Goal: Information Seeking & Learning: Understand process/instructions

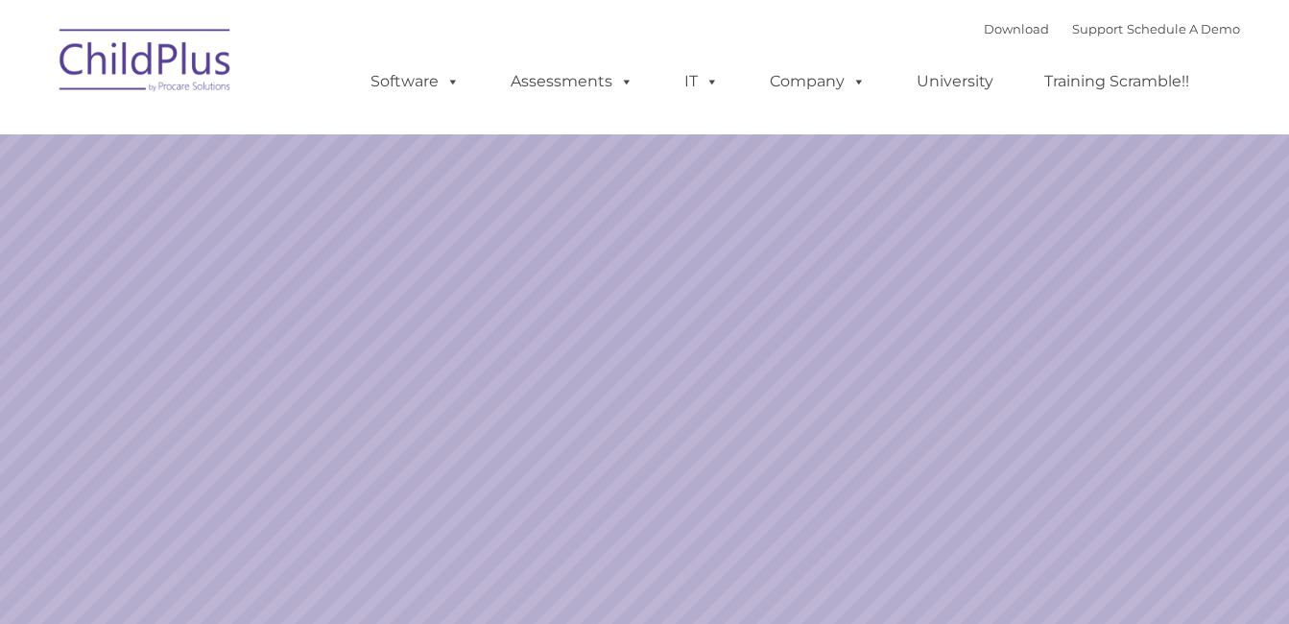
select select "MEDIUM"
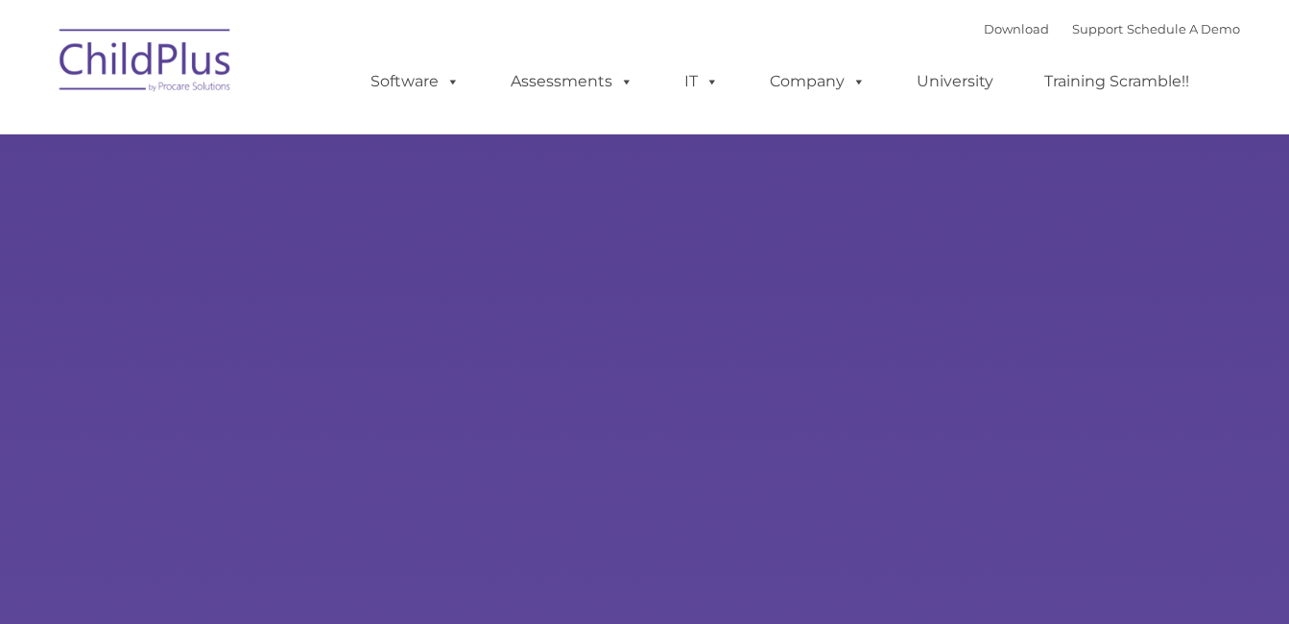
type input ""
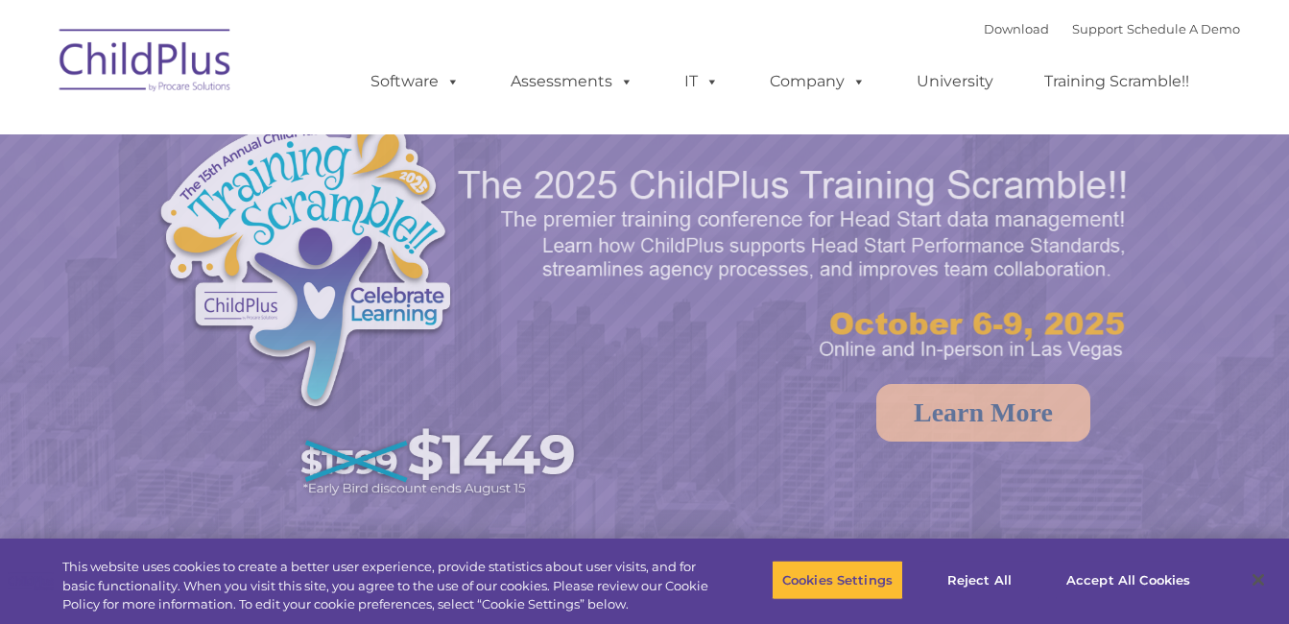
select select "MEDIUM"
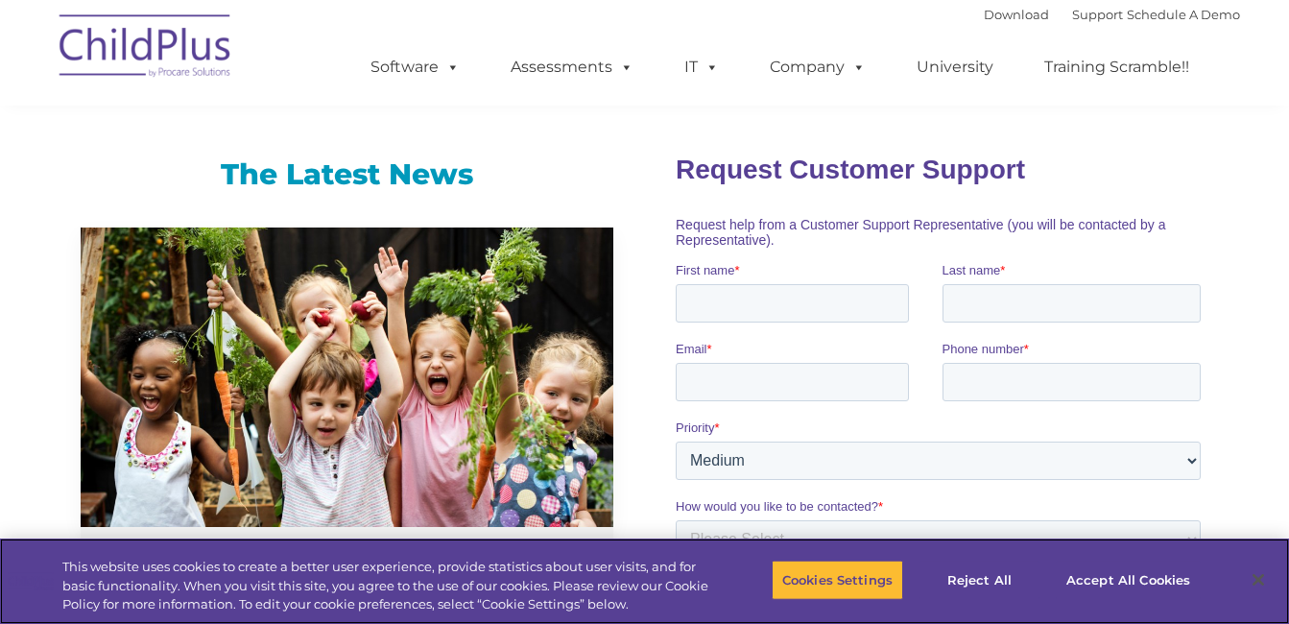
scroll to position [1203, 0]
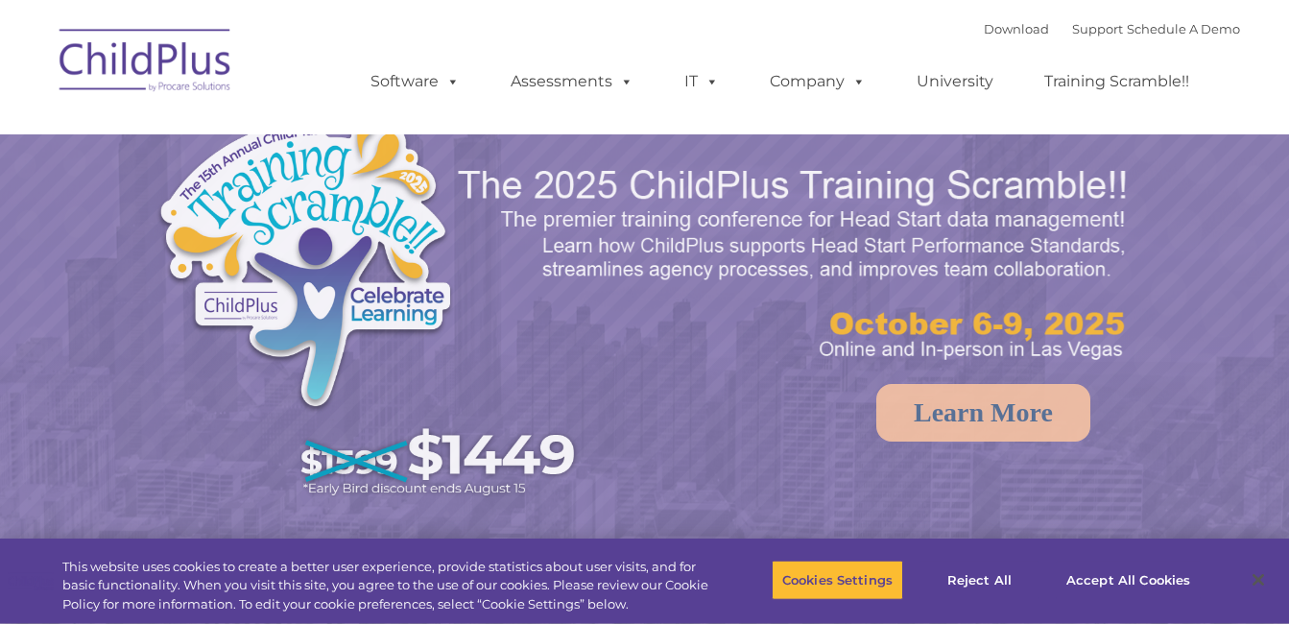
select select "MEDIUM"
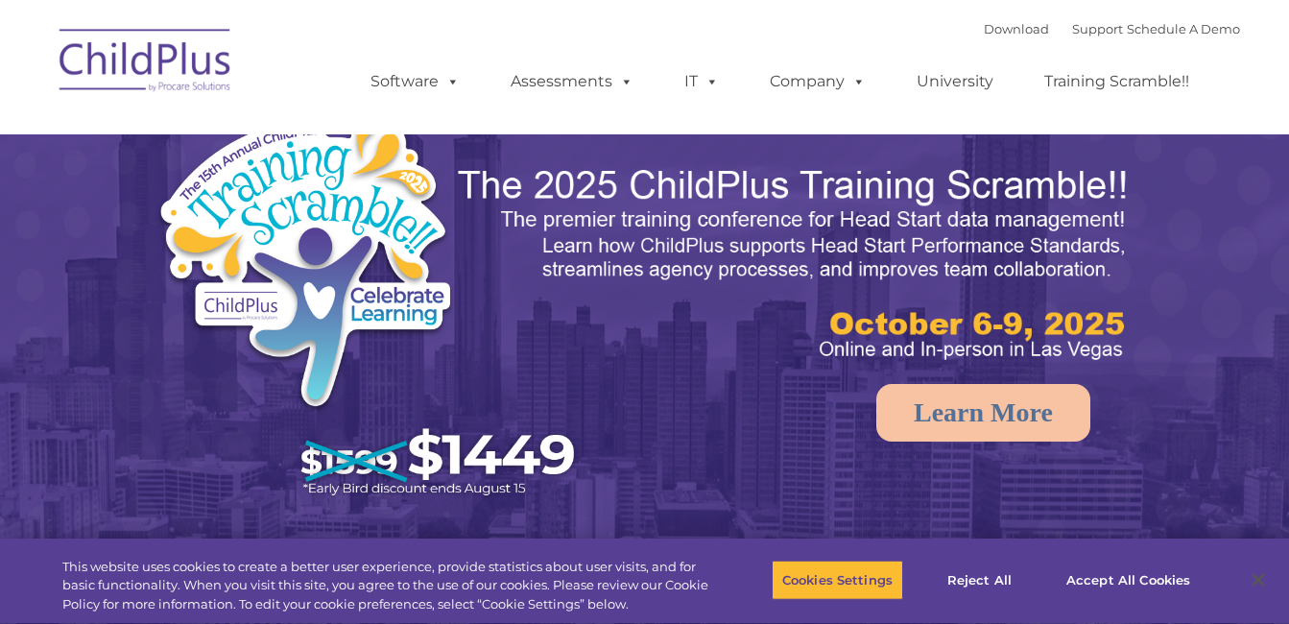
click at [593, 224] on img at bounding box center [795, 264] width 679 height 203
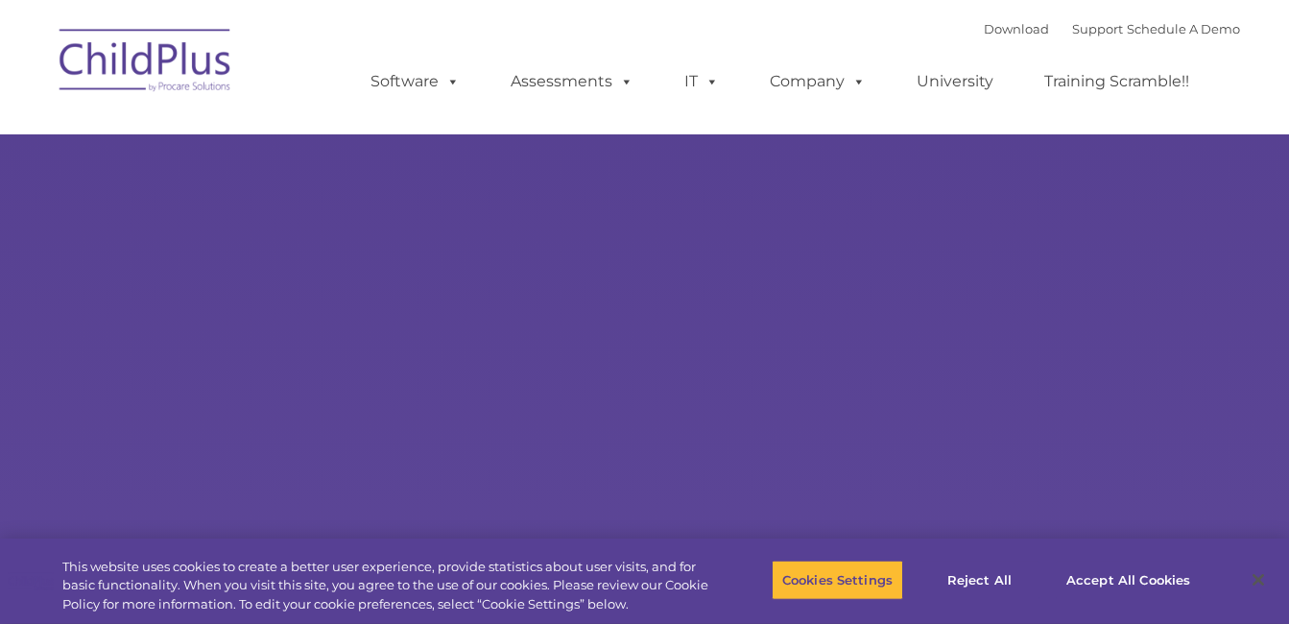
type input ""
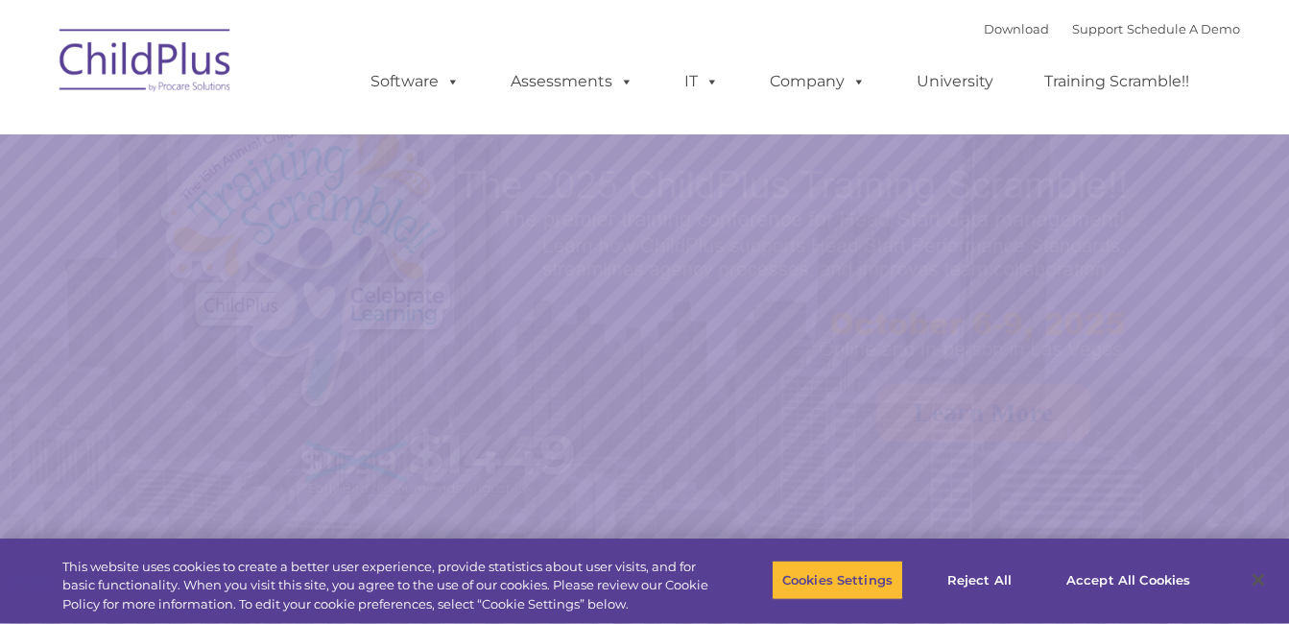
select select "MEDIUM"
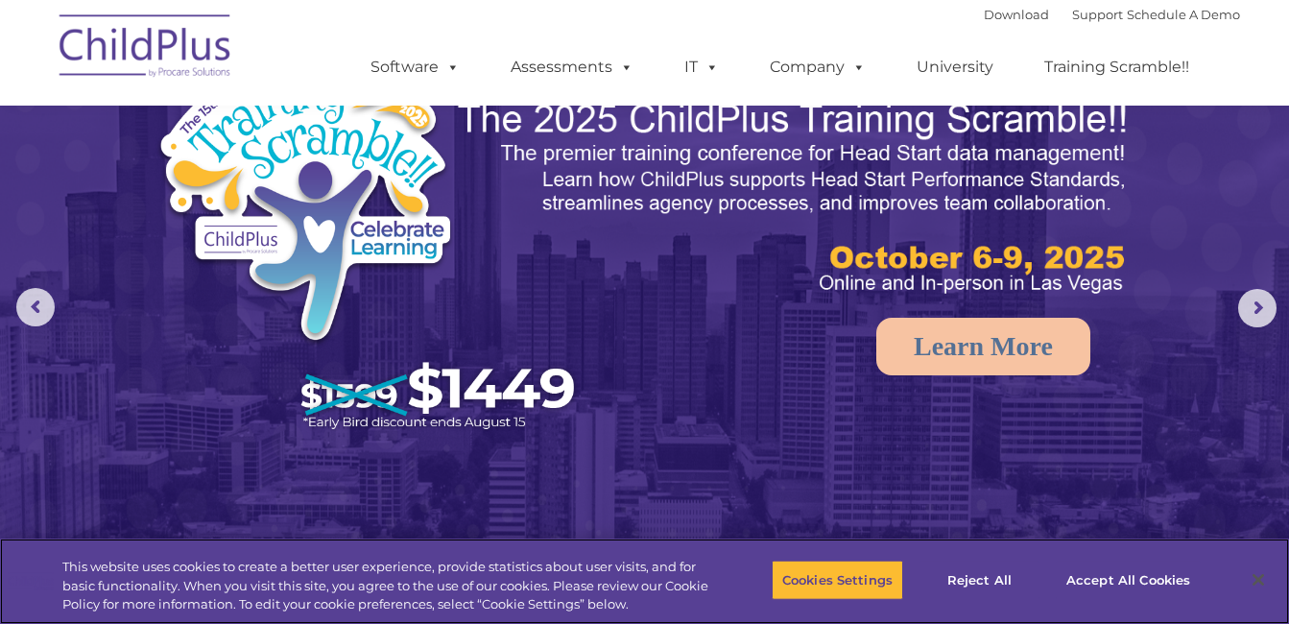
scroll to position [81, 0]
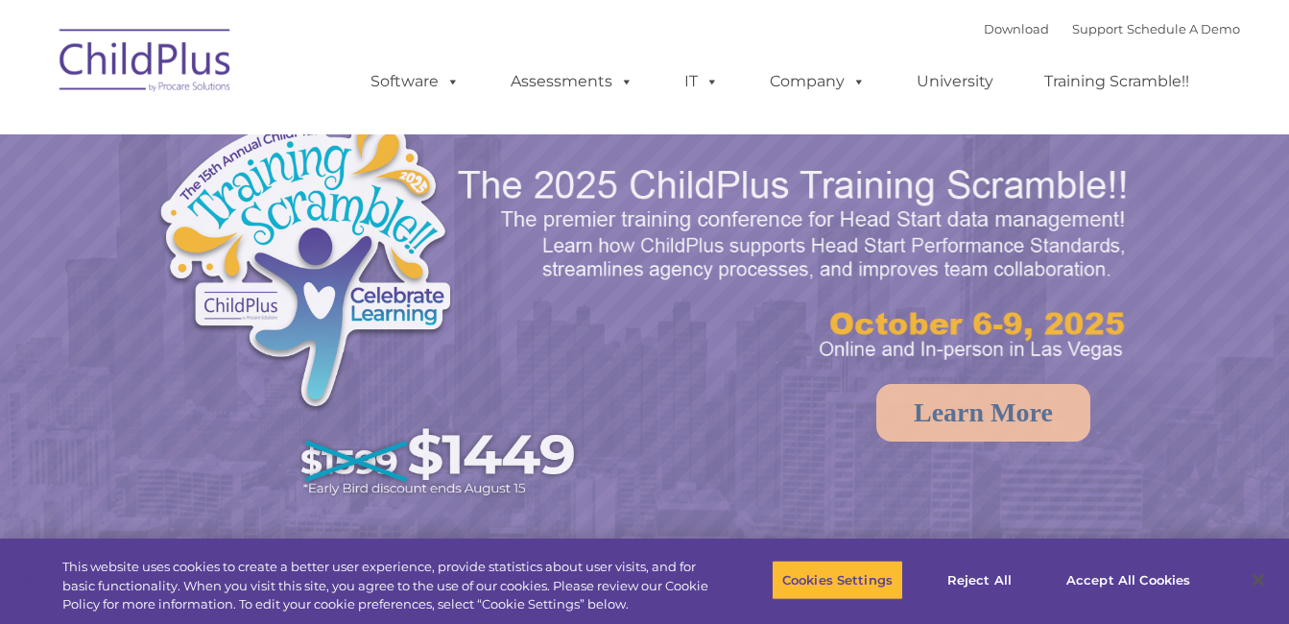
select select "MEDIUM"
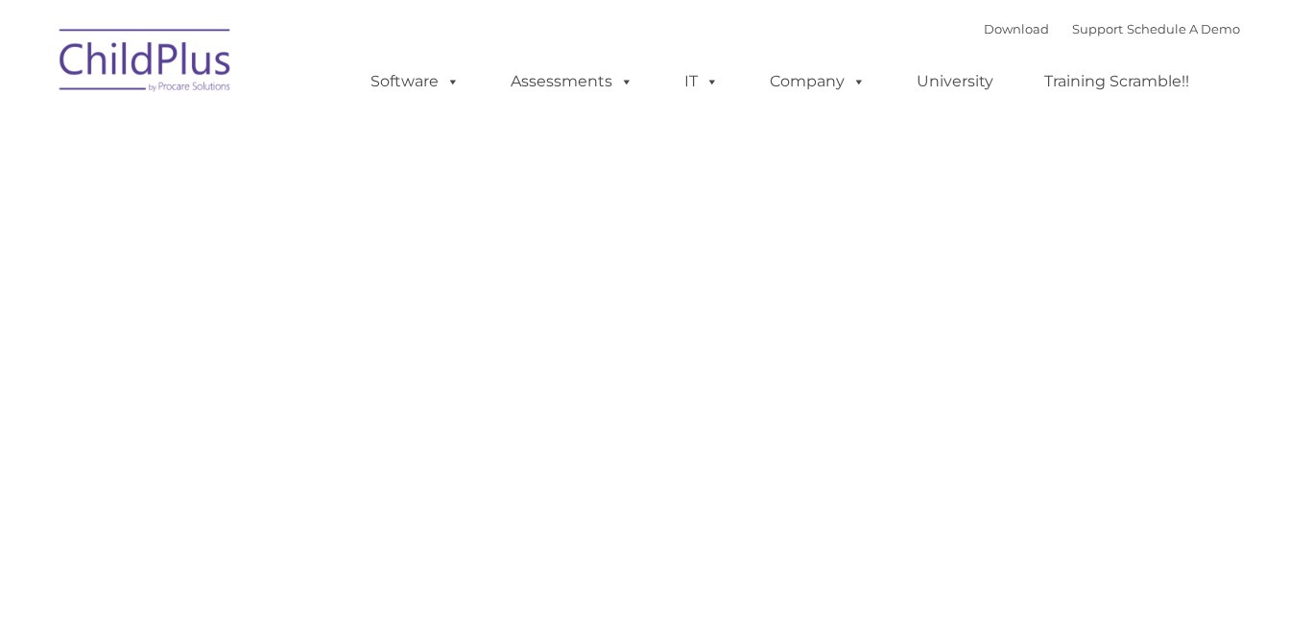
type input ""
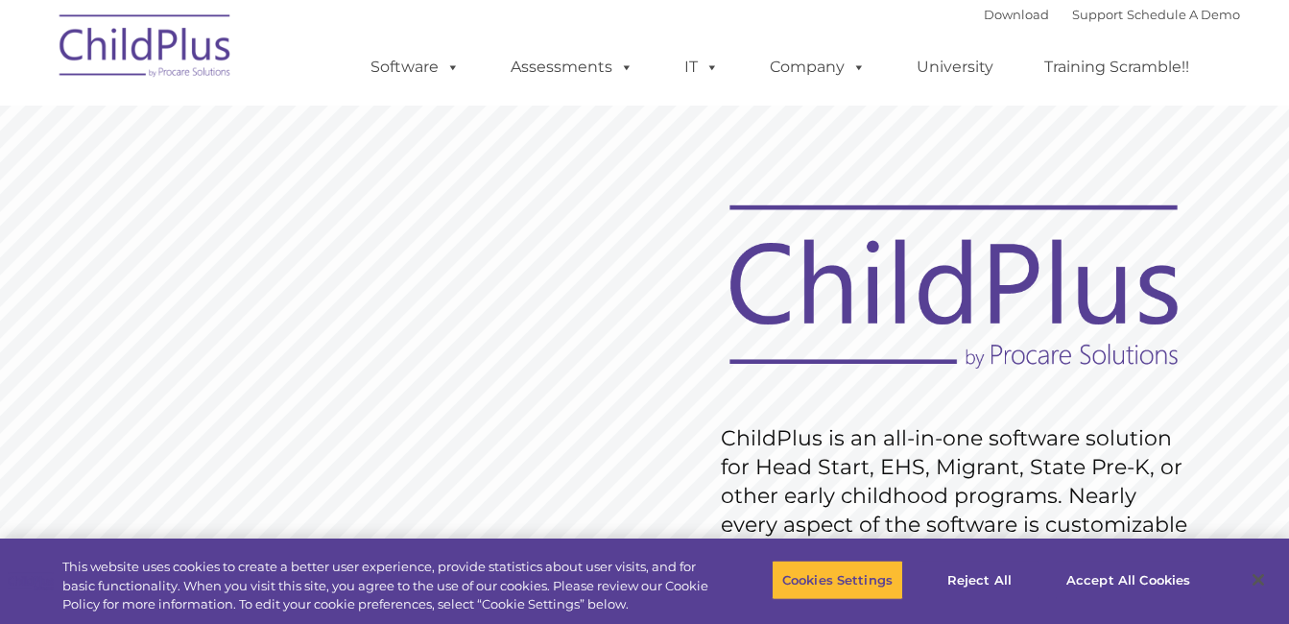
click at [216, 73] on img at bounding box center [146, 49] width 192 height 96
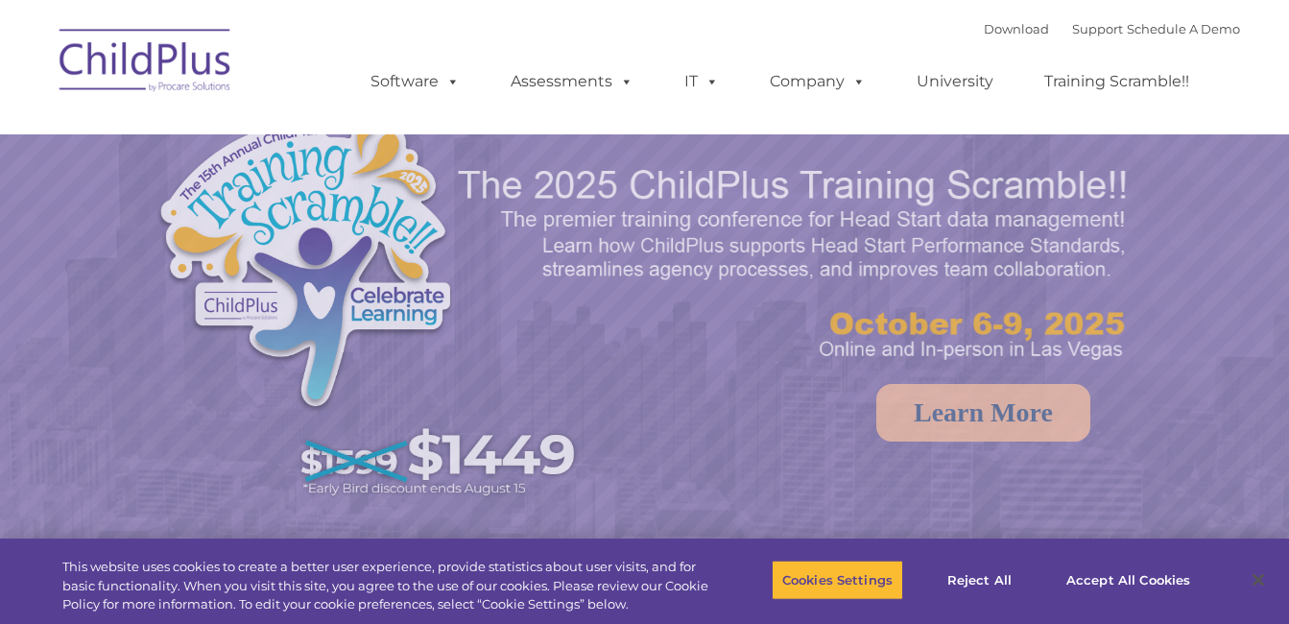
select select "MEDIUM"
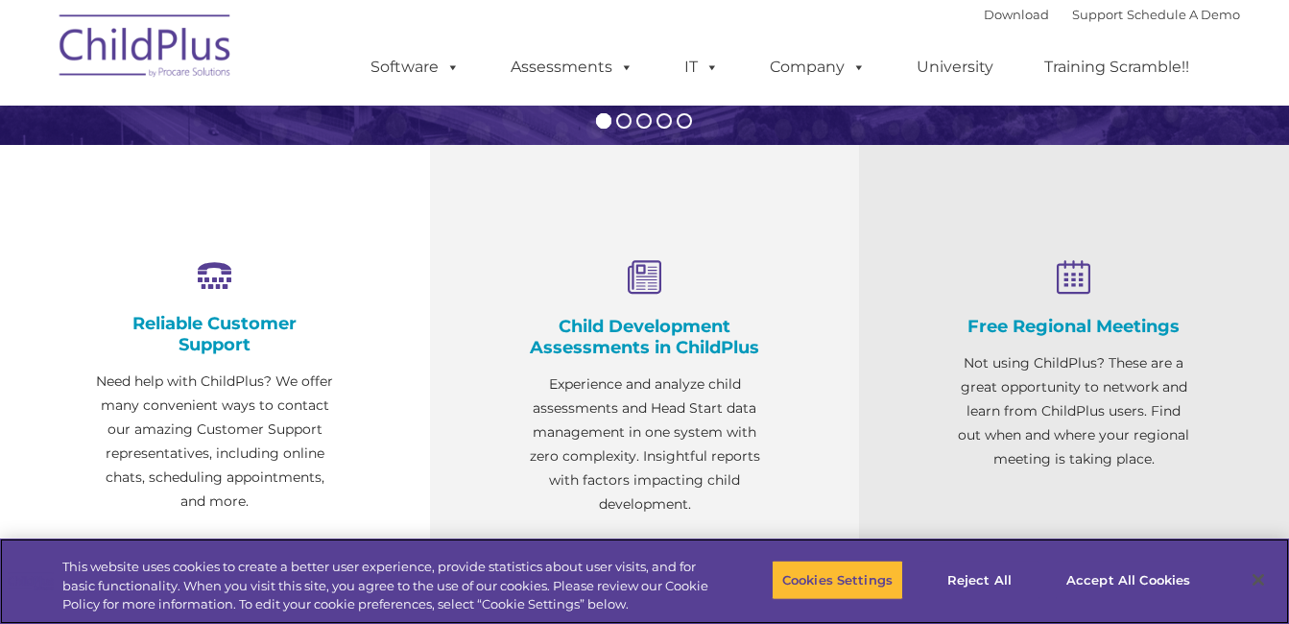
scroll to position [764, 0]
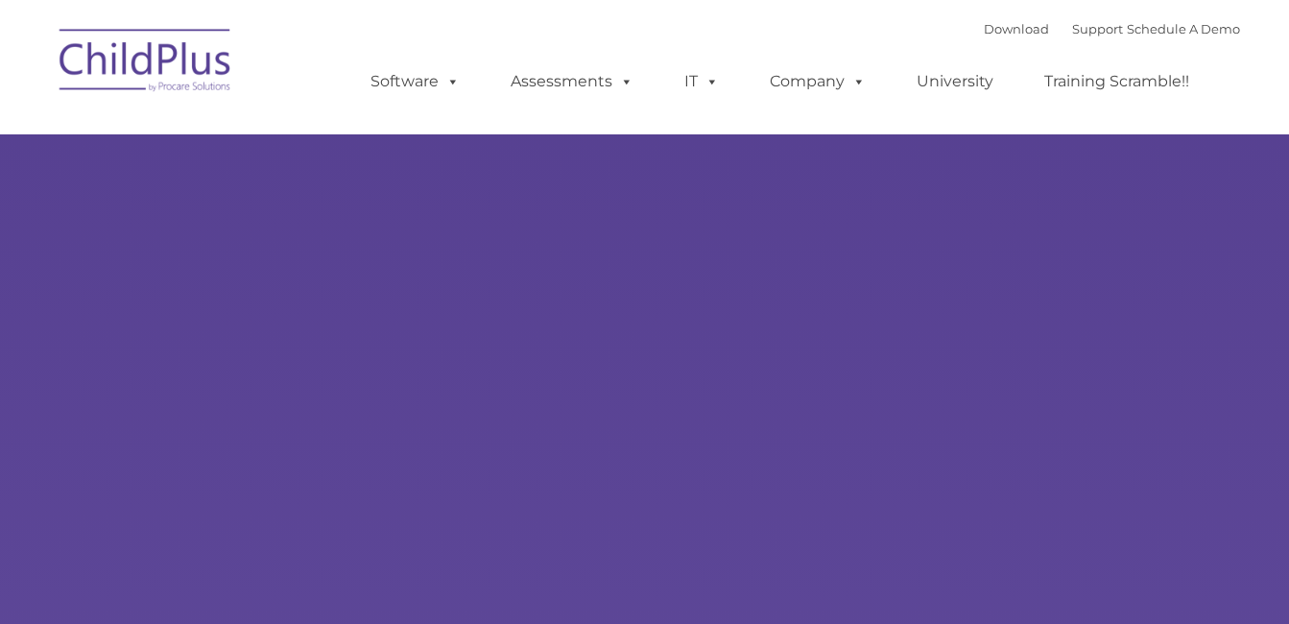
type input ""
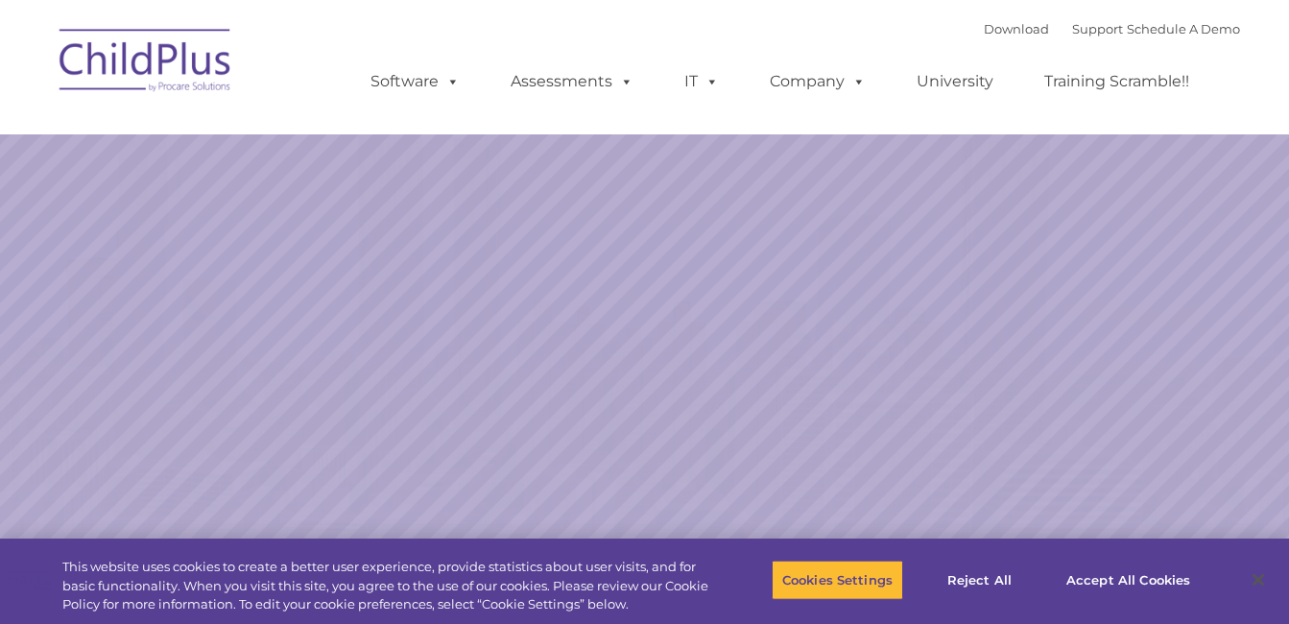
select select "MEDIUM"
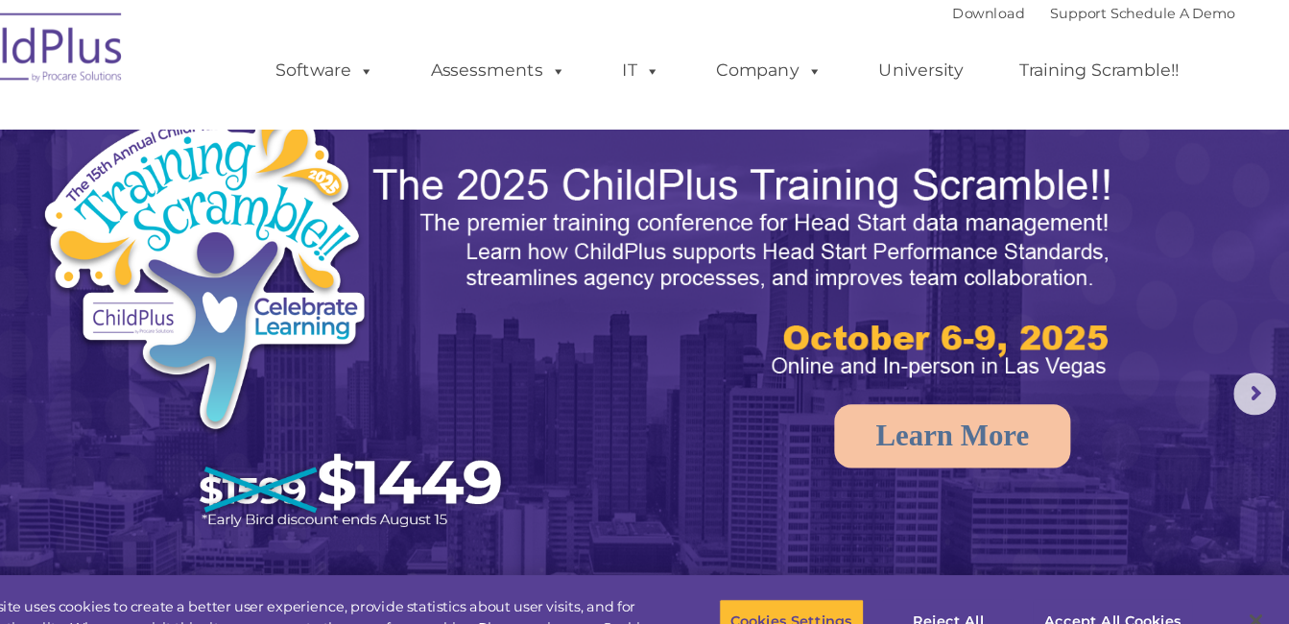
click at [1270, 139] on img at bounding box center [644, 405] width 1289 height 811
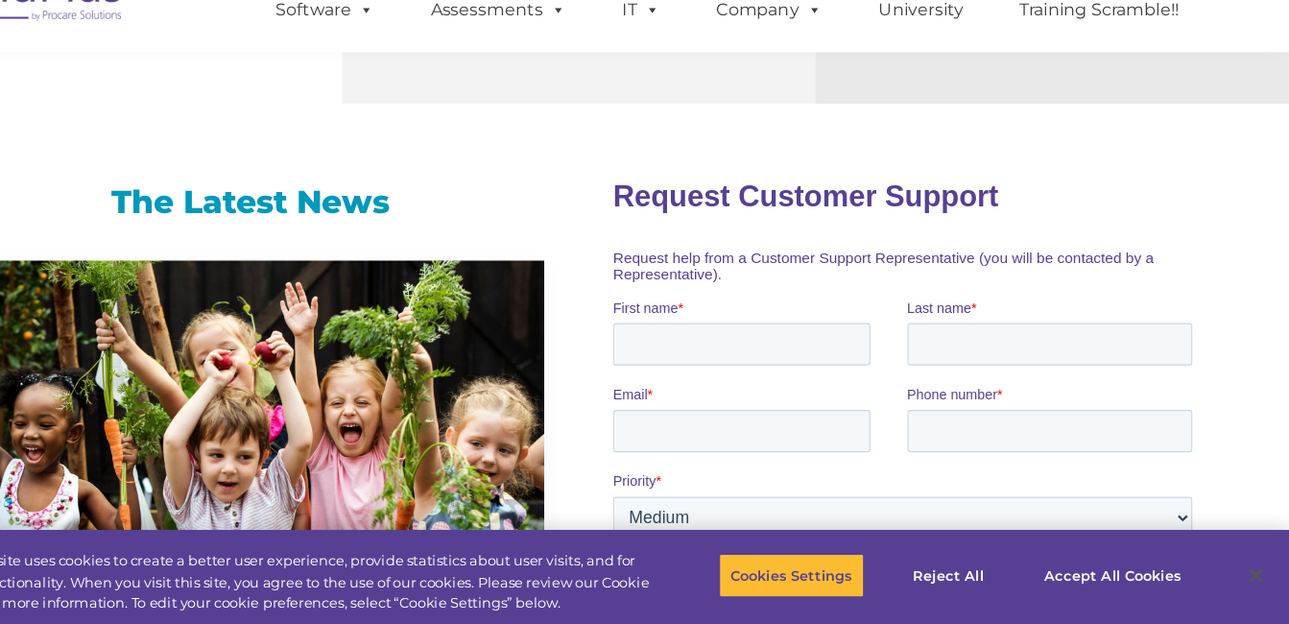
scroll to position [1271, 0]
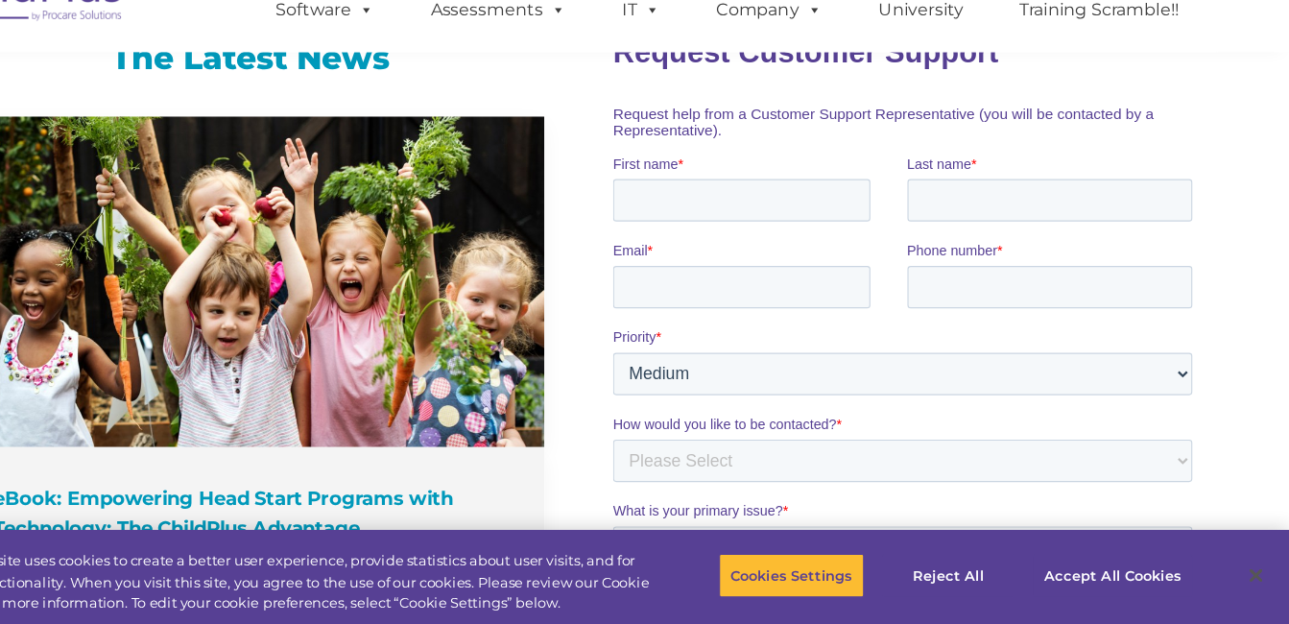
click at [1287, 70] on nav "Download Support | Schedule A Demo  MENU MENU Software ChildPlus: The original…" at bounding box center [644, 53] width 1289 height 106
drag, startPoint x: 1900, startPoint y: 85, endPoint x: 1231, endPoint y: 13, distance: 673.0
click html "Request Customer Support Request help from a Customer Support Representative (y…"
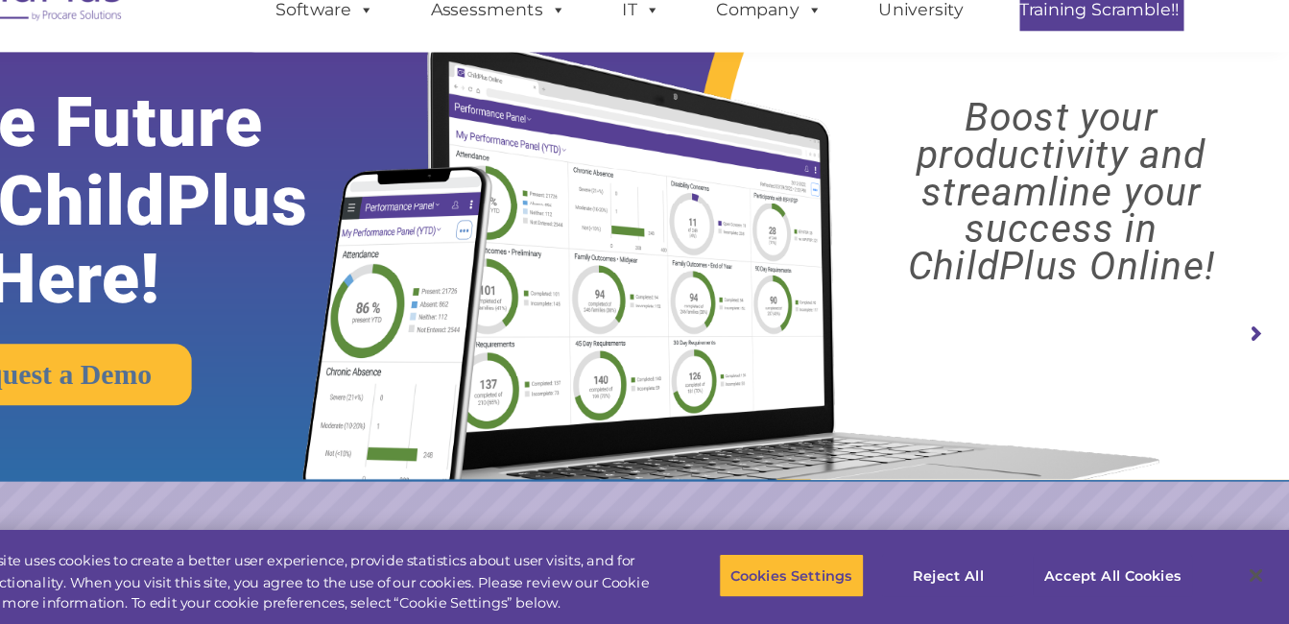
scroll to position [0, 0]
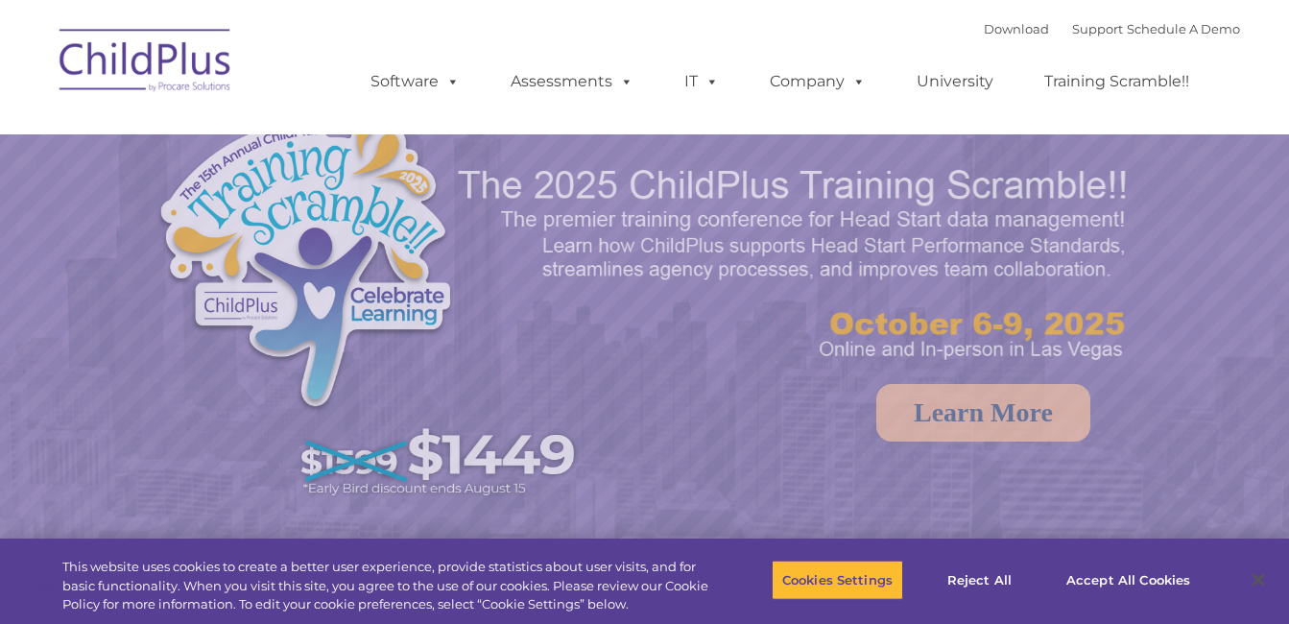
select select "MEDIUM"
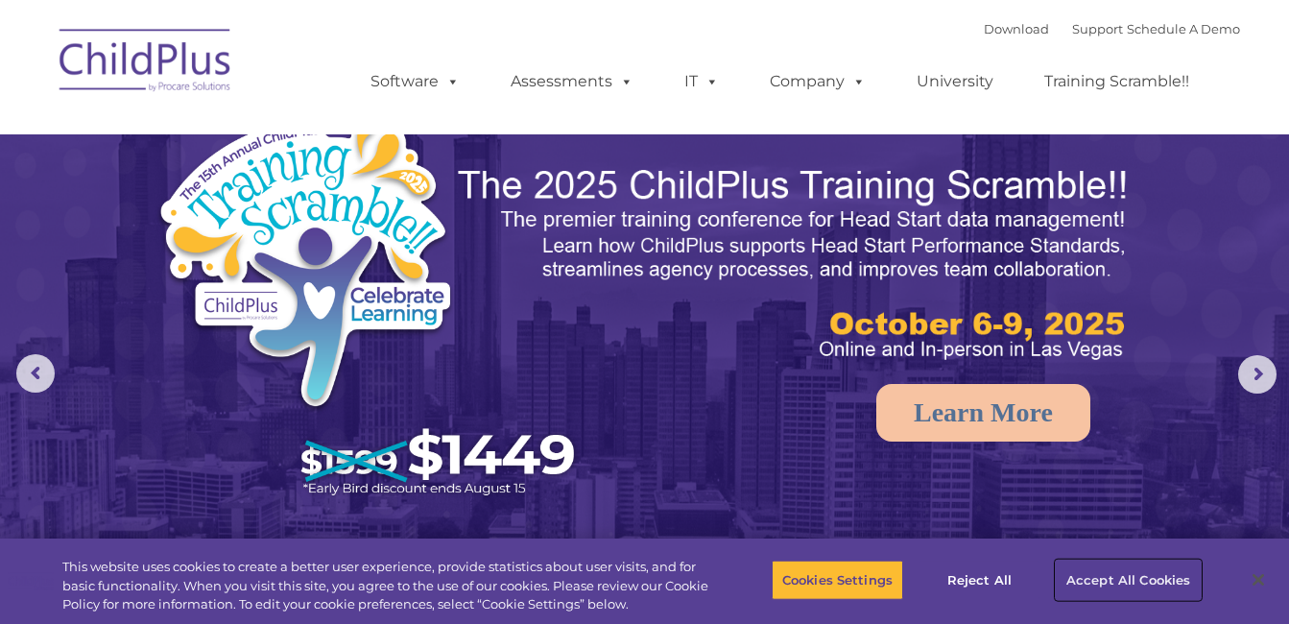
click at [1087, 577] on button "Accept All Cookies" at bounding box center [1128, 580] width 145 height 40
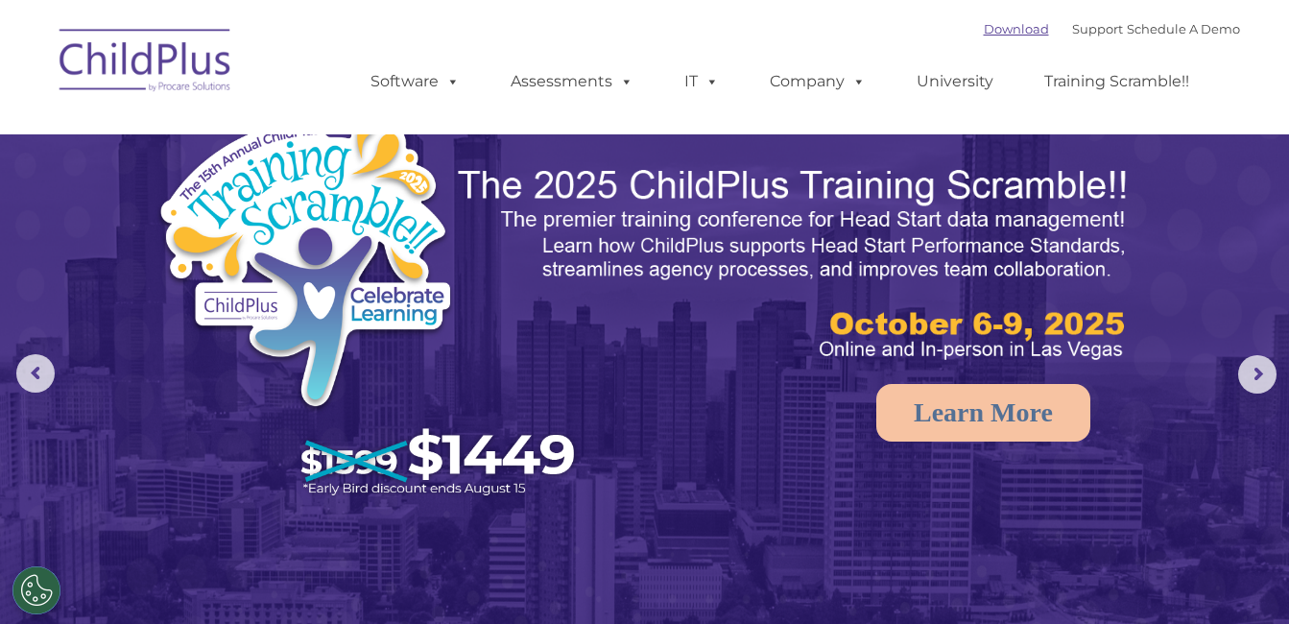
click at [998, 24] on link "Download" at bounding box center [1016, 28] width 65 height 15
